Goal: Navigation & Orientation: Go to known website

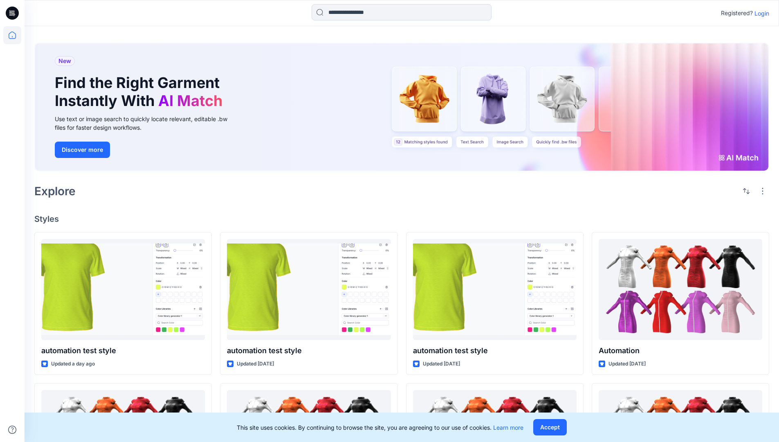
click at [760, 13] on p "Login" at bounding box center [761, 13] width 15 height 9
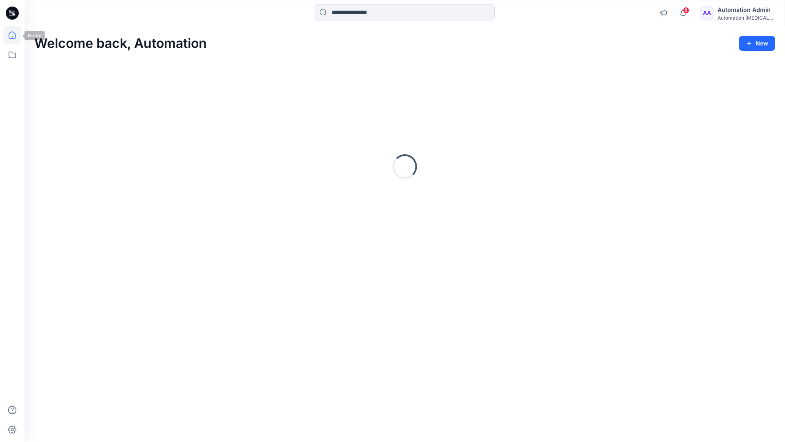
click at [16, 35] on icon at bounding box center [12, 34] width 7 height 7
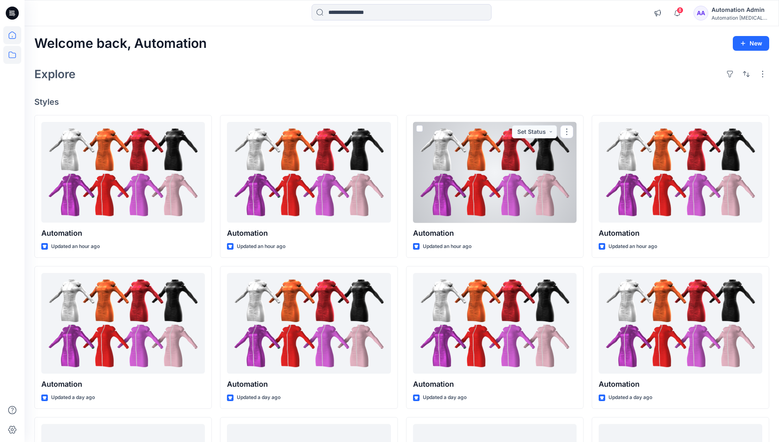
click at [13, 53] on icon at bounding box center [12, 55] width 7 height 7
